Goal: Task Accomplishment & Management: Complete application form

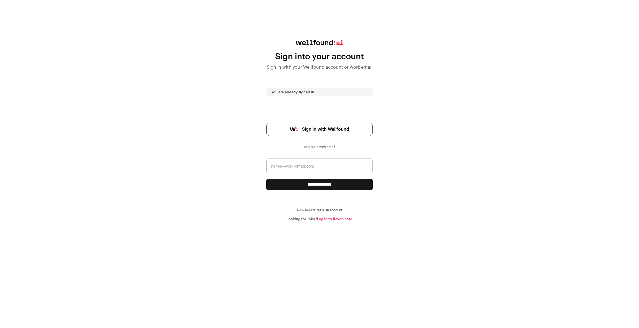
click at [301, 169] on input "email" at bounding box center [319, 166] width 106 height 16
type input "[EMAIL_ADDRESS][DOMAIN_NAME]"
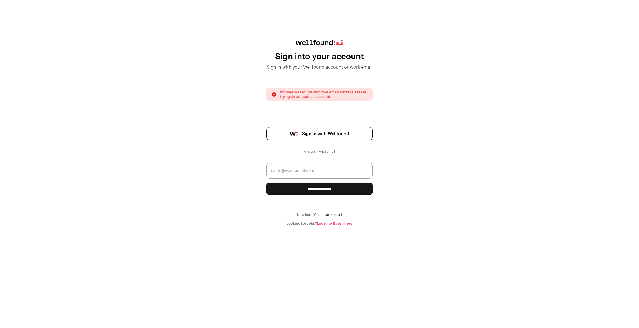
click at [316, 166] on input "email" at bounding box center [319, 171] width 106 height 16
click at [331, 131] on span "Sign in with Wellfound" at bounding box center [325, 134] width 47 height 7
